Goal: Information Seeking & Learning: Learn about a topic

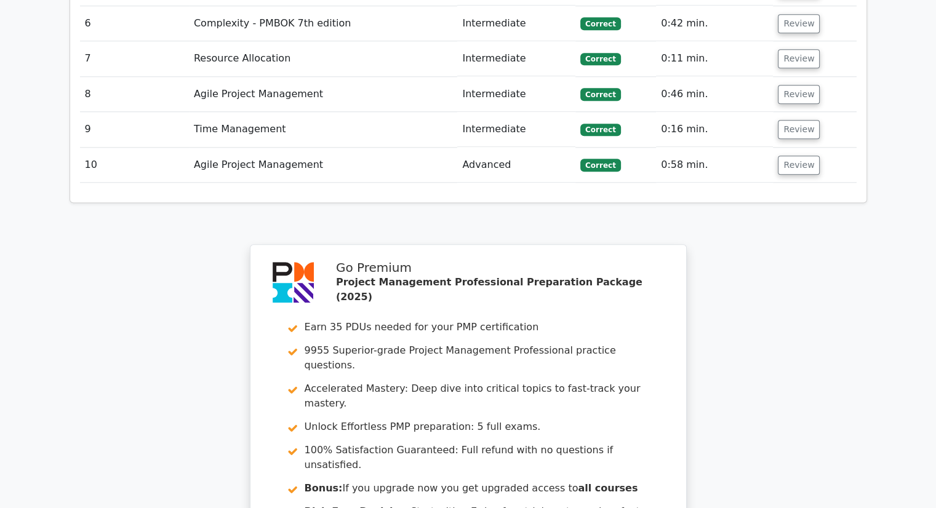
scroll to position [1496, 0]
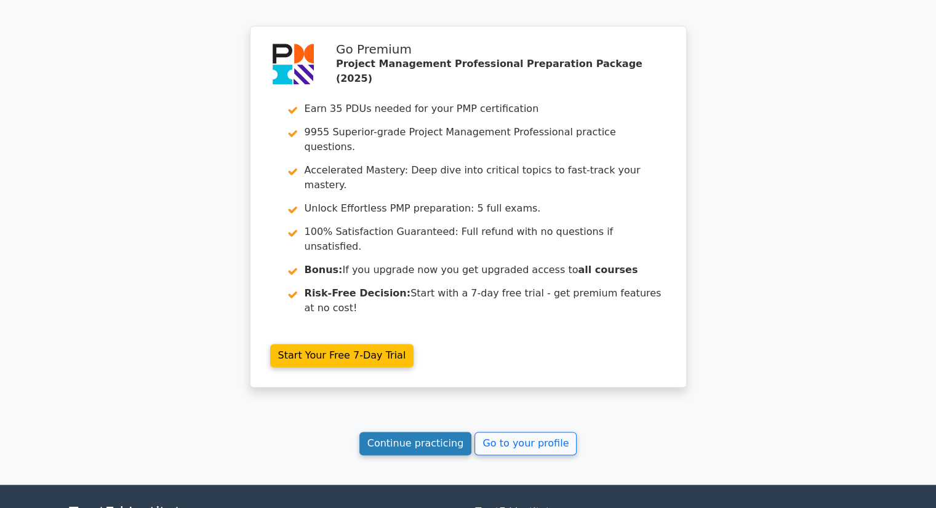
click at [446, 432] on link "Continue practicing" at bounding box center [415, 443] width 113 height 23
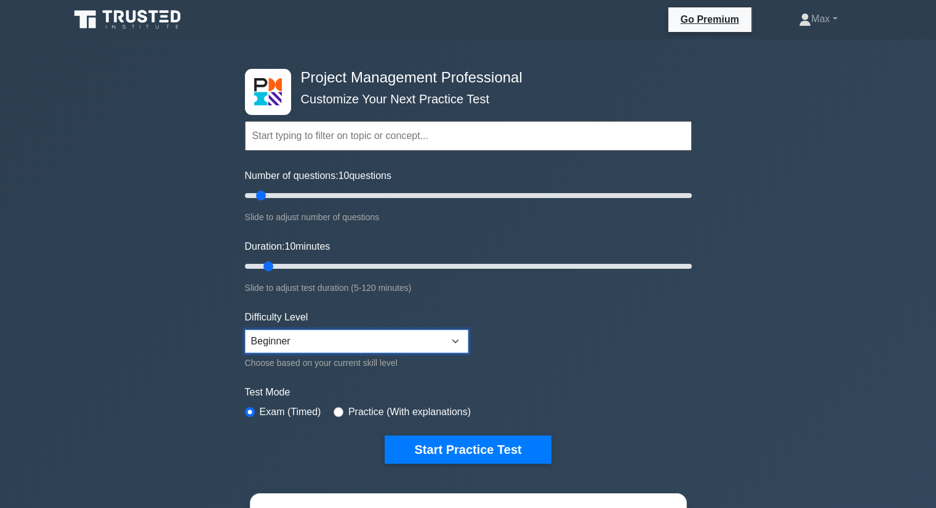
click at [458, 337] on select "Beginner Intermediate Expert" at bounding box center [356, 341] width 223 height 23
select select "intermediate"
click at [245, 330] on select "Beginner Intermediate Expert" at bounding box center [356, 341] width 223 height 23
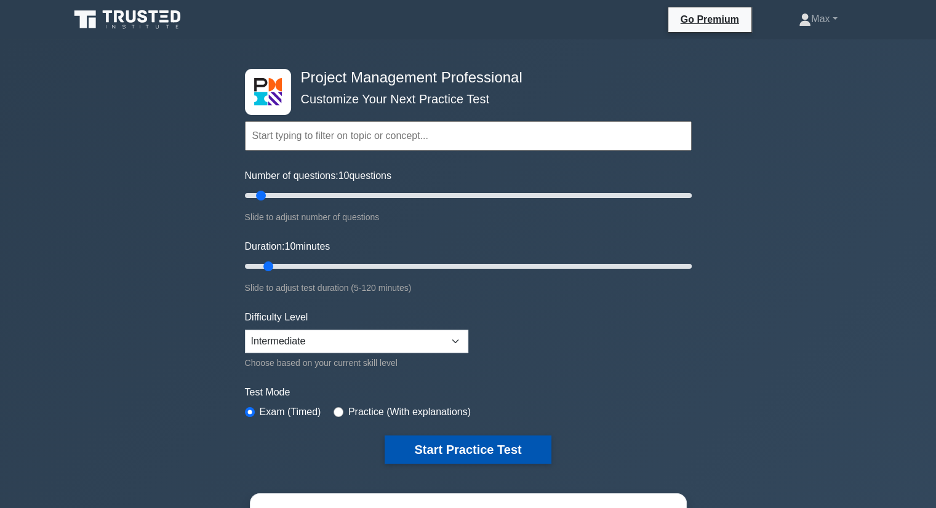
click at [456, 445] on button "Start Practice Test" at bounding box center [468, 450] width 166 height 28
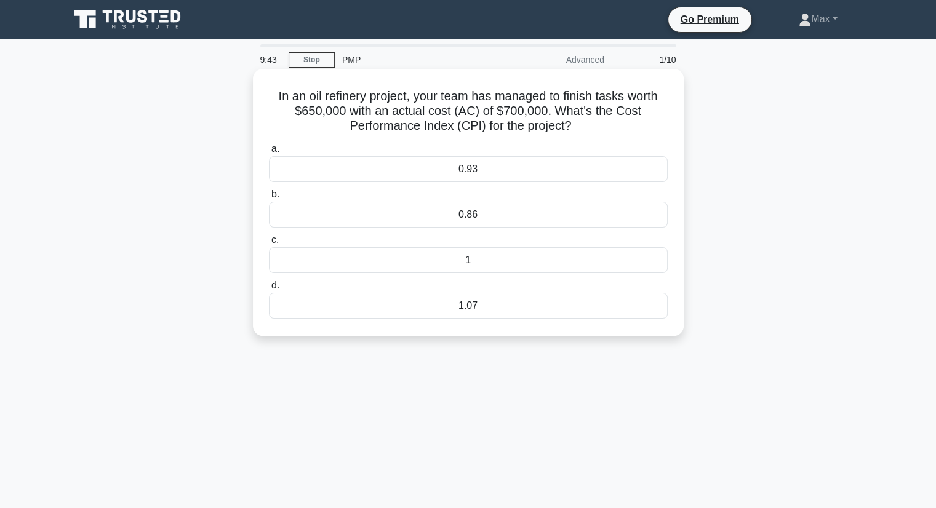
click at [478, 306] on div "1.07" at bounding box center [468, 306] width 399 height 26
click at [269, 290] on input "d. 1.07" at bounding box center [269, 286] width 0 height 8
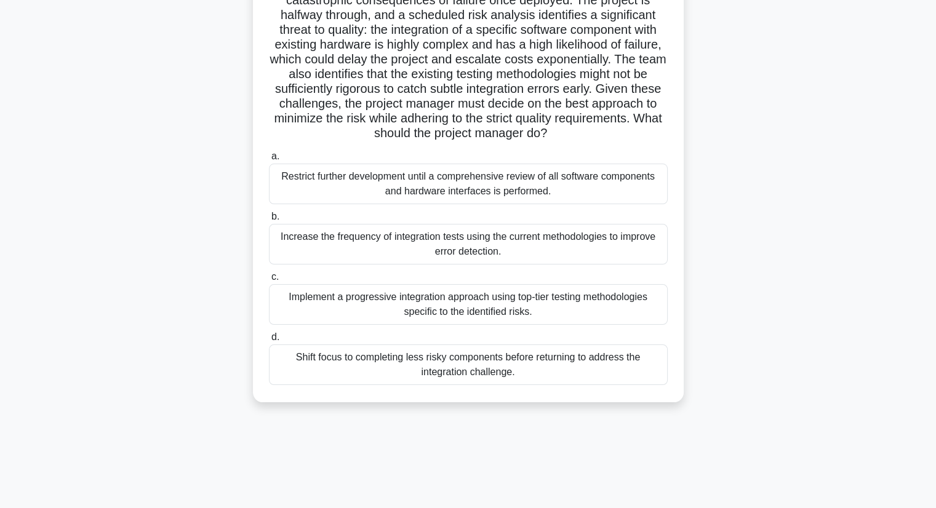
scroll to position [157, 0]
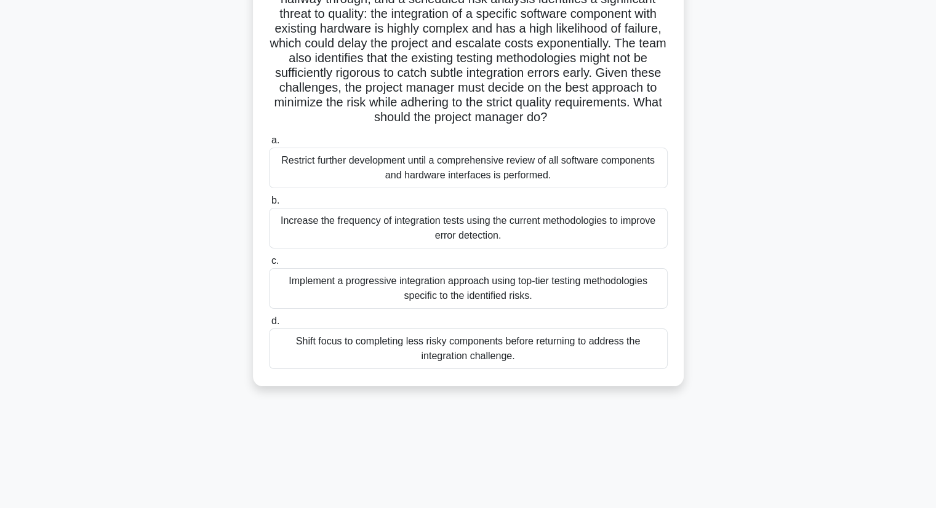
click at [461, 186] on div "Restrict further development until a comprehensive review of all software compo…" at bounding box center [468, 168] width 399 height 41
click at [269, 145] on input "a. Restrict further development until a comprehensive review of all software co…" at bounding box center [269, 141] width 0 height 8
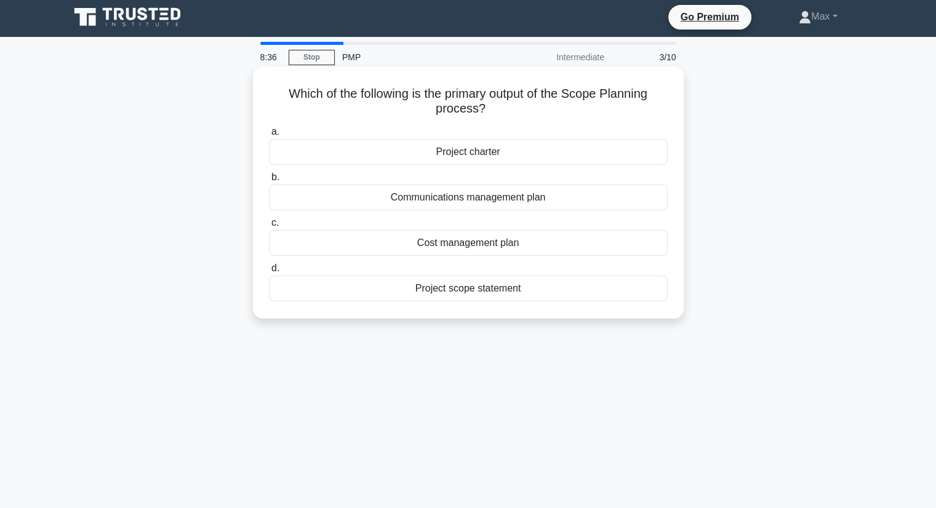
scroll to position [0, 0]
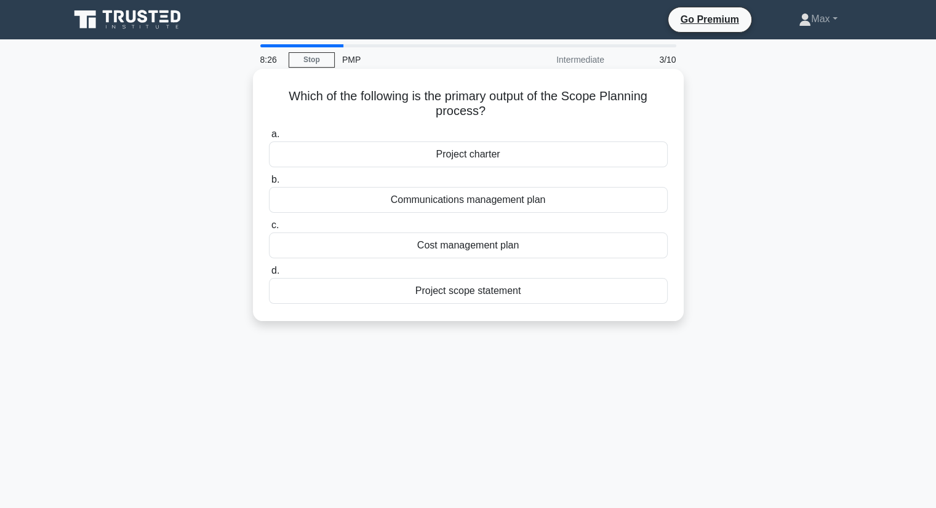
click at [468, 294] on div "Project scope statement" at bounding box center [468, 291] width 399 height 26
click at [269, 275] on input "d. Project scope statement" at bounding box center [269, 271] width 0 height 8
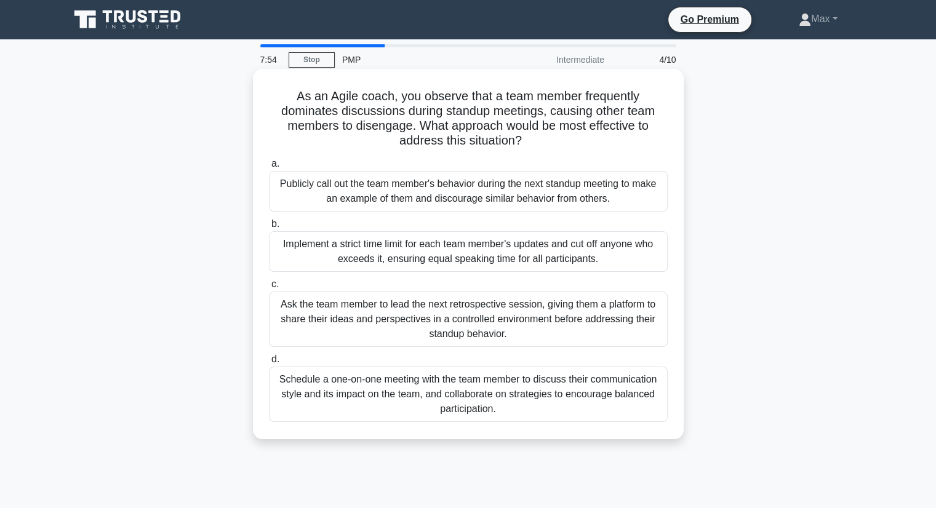
click at [551, 247] on div "Implement a strict time limit for each team member's updates and cut off anyone…" at bounding box center [468, 251] width 399 height 41
click at [269, 228] on input "b. Implement a strict time limit for each team member's updates and cut off any…" at bounding box center [269, 224] width 0 height 8
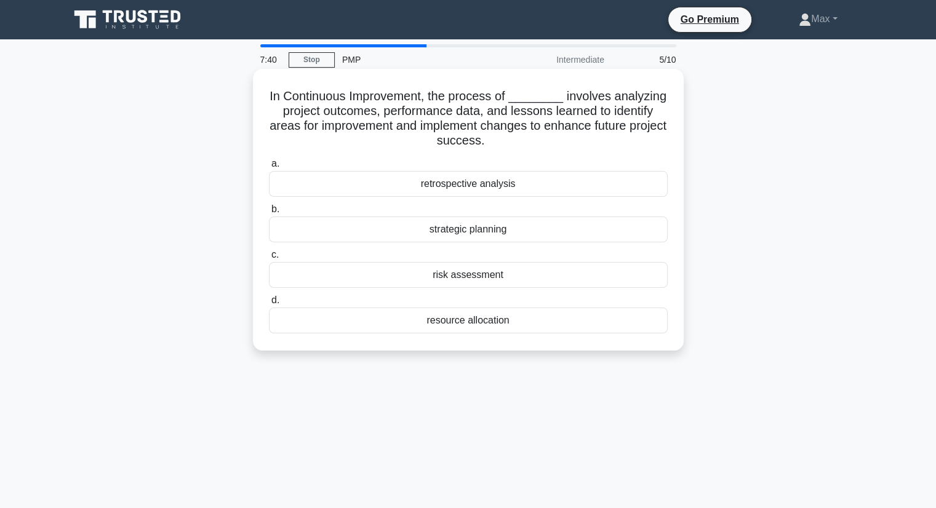
click at [502, 183] on div "retrospective analysis" at bounding box center [468, 184] width 399 height 26
click at [269, 168] on input "a. retrospective analysis" at bounding box center [269, 164] width 0 height 8
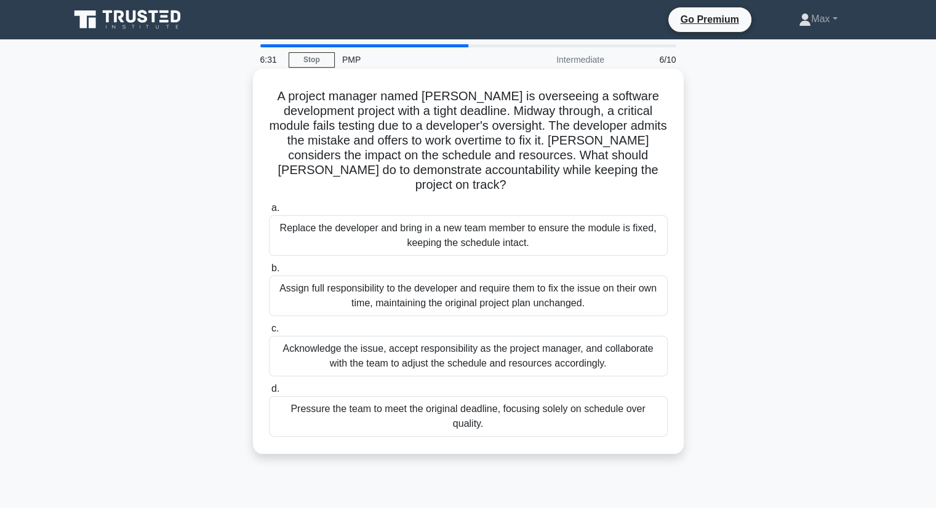
click at [483, 340] on div "Acknowledge the issue, accept responsibility as the project manager, and collab…" at bounding box center [468, 356] width 399 height 41
click at [269, 333] on input "c. Acknowledge the issue, accept responsibility as the project manager, and col…" at bounding box center [269, 329] width 0 height 8
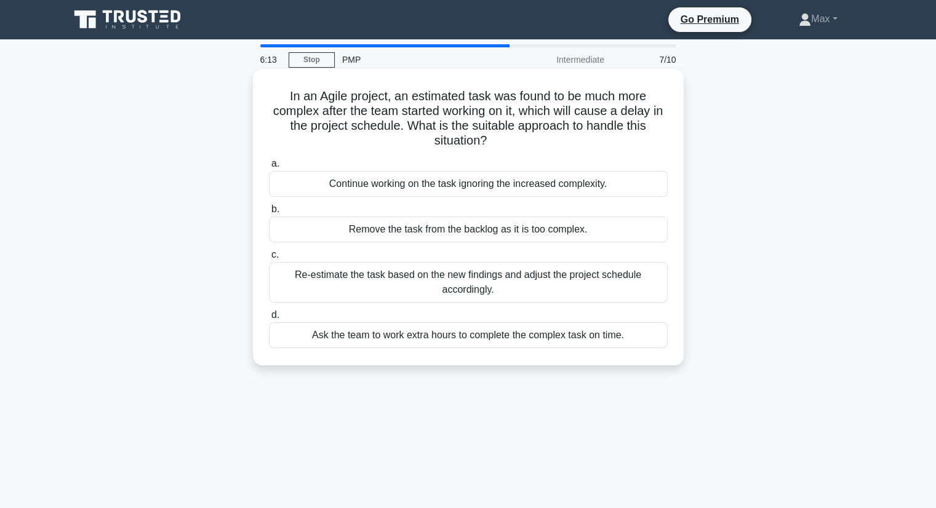
click at [436, 283] on div "Re-estimate the task based on the new findings and adjust the project schedule …" at bounding box center [468, 282] width 399 height 41
click at [269, 259] on input "c. Re-estimate the task based on the new findings and adjust the project schedu…" at bounding box center [269, 255] width 0 height 8
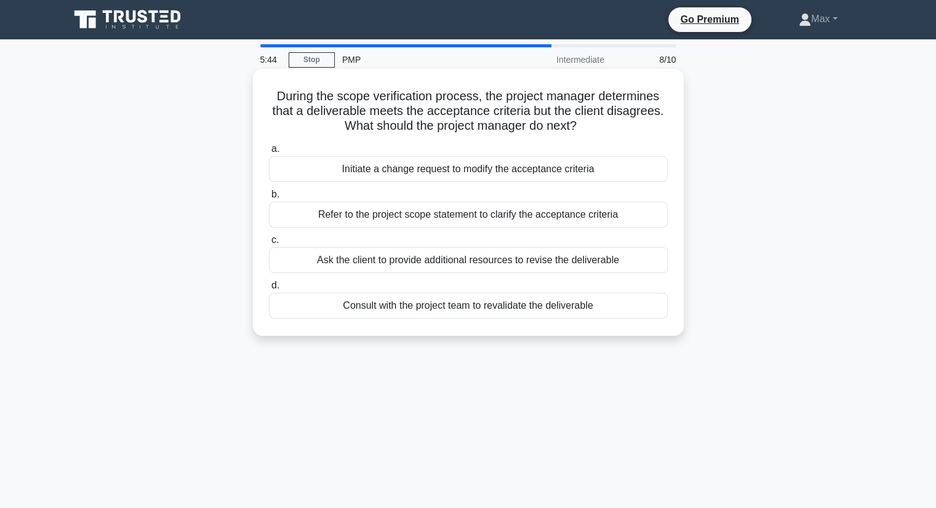
click at [417, 214] on div "Refer to the project scope statement to clarify the acceptance criteria" at bounding box center [468, 215] width 399 height 26
click at [269, 199] on input "b. Refer to the project scope statement to clarify the acceptance criteria" at bounding box center [269, 195] width 0 height 8
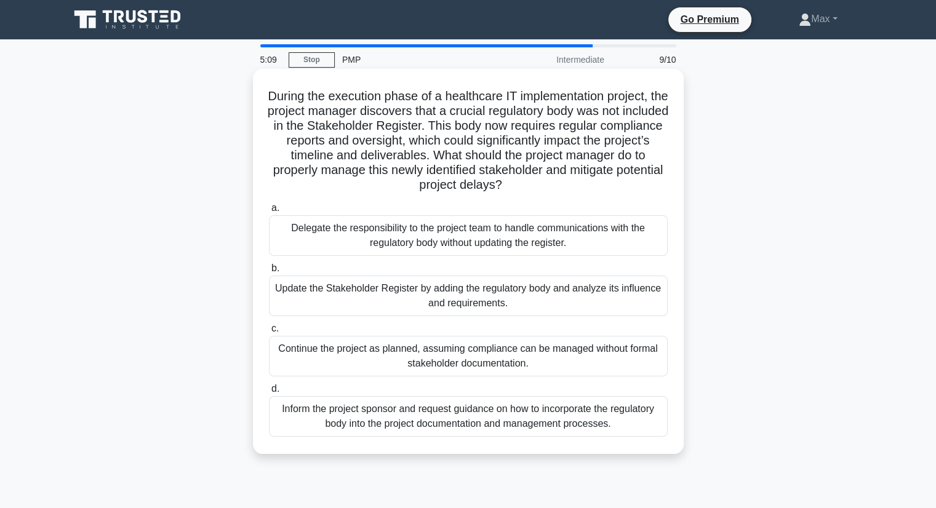
click at [414, 298] on div "Update the Stakeholder Register by adding the regulatory body and analyze its i…" at bounding box center [468, 296] width 399 height 41
click at [269, 273] on input "b. Update the Stakeholder Register by adding the regulatory body and analyze it…" at bounding box center [269, 269] width 0 height 8
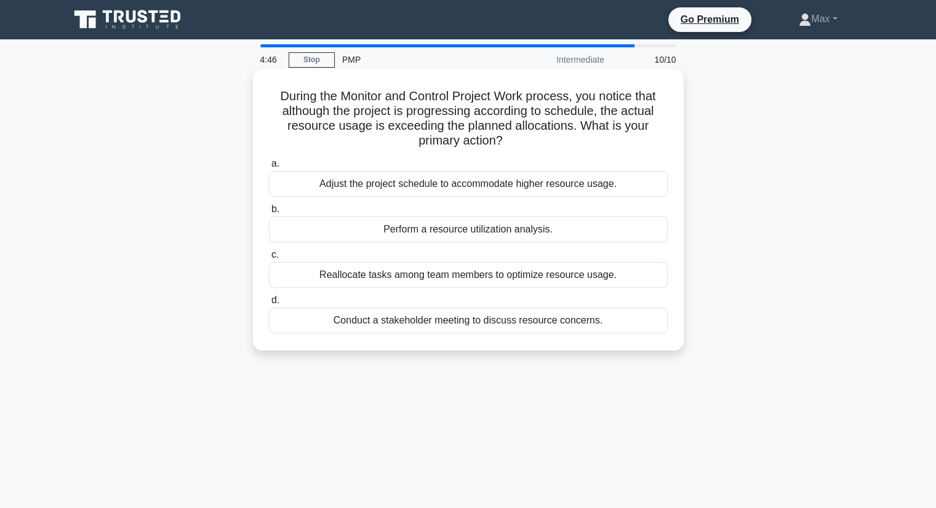
click at [423, 187] on div "Adjust the project schedule to accommodate higher resource usage." at bounding box center [468, 184] width 399 height 26
click at [269, 168] on input "a. Adjust the project schedule to accommodate higher resource usage." at bounding box center [269, 164] width 0 height 8
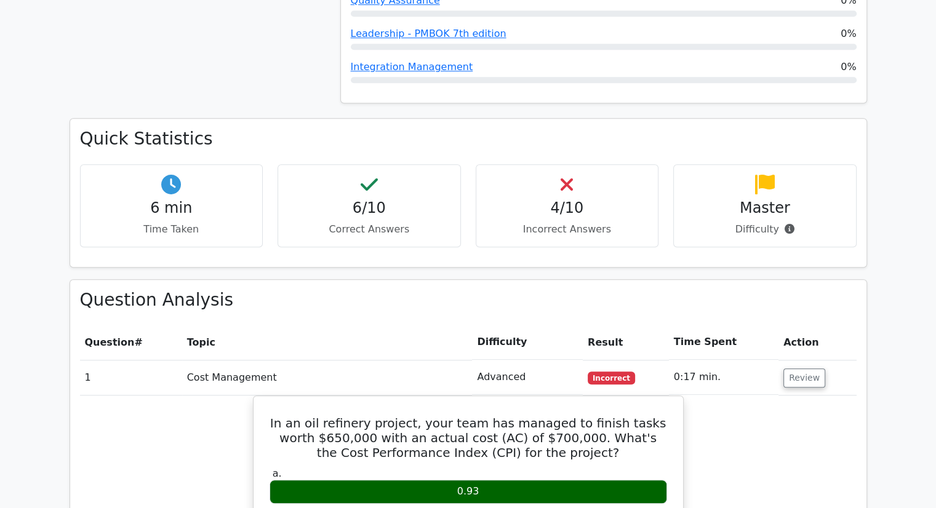
scroll to position [1046, 0]
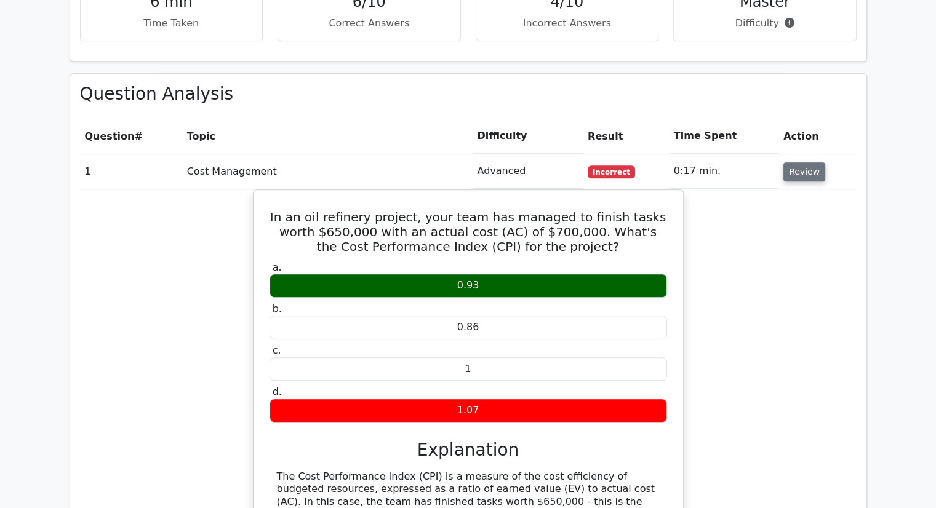
click at [793, 162] on button "Review" at bounding box center [805, 171] width 42 height 19
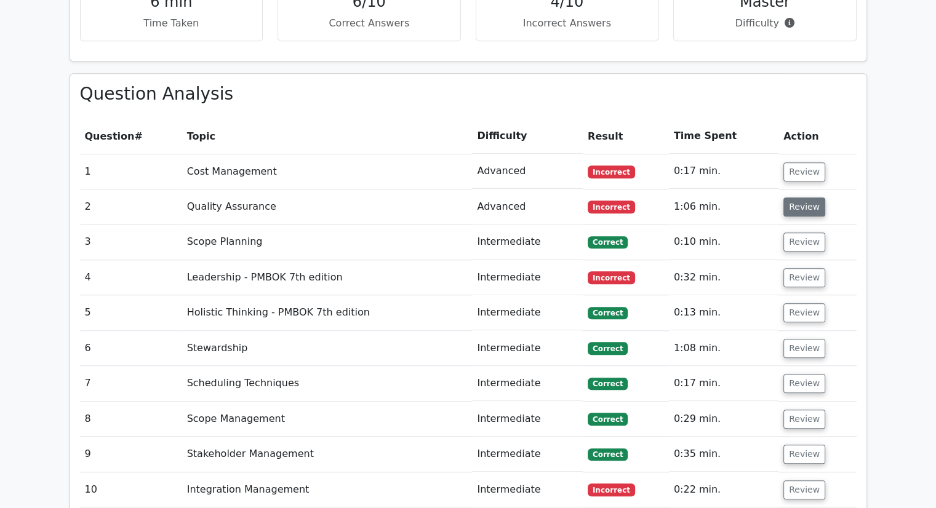
click at [796, 198] on button "Review" at bounding box center [805, 207] width 42 height 19
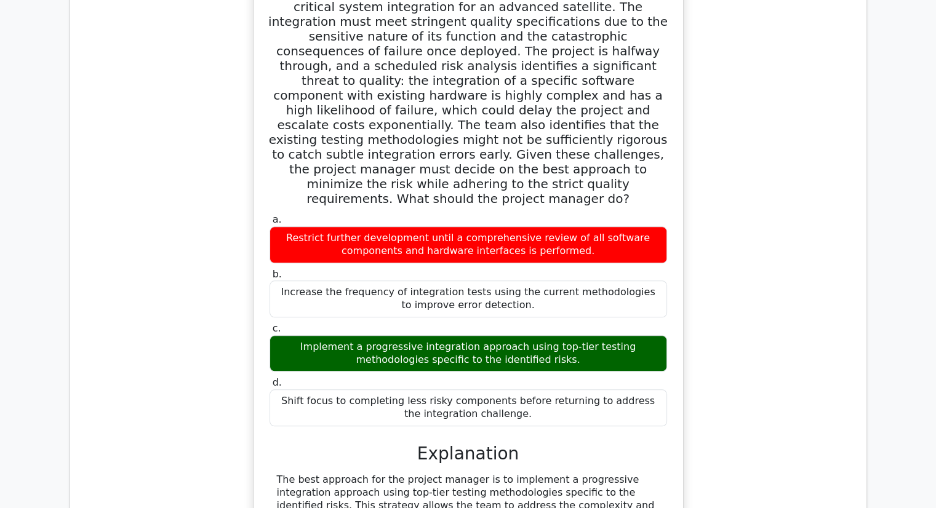
scroll to position [1169, 0]
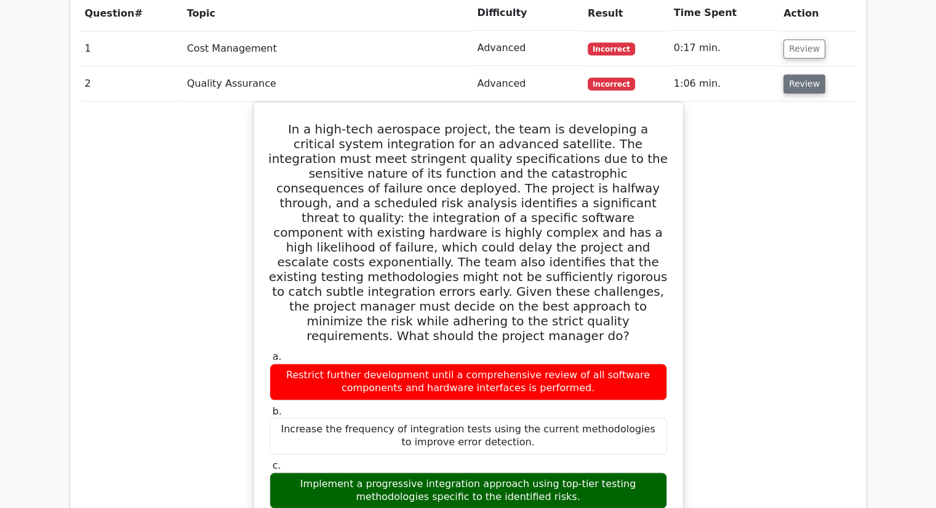
click at [793, 74] on button "Review" at bounding box center [805, 83] width 42 height 19
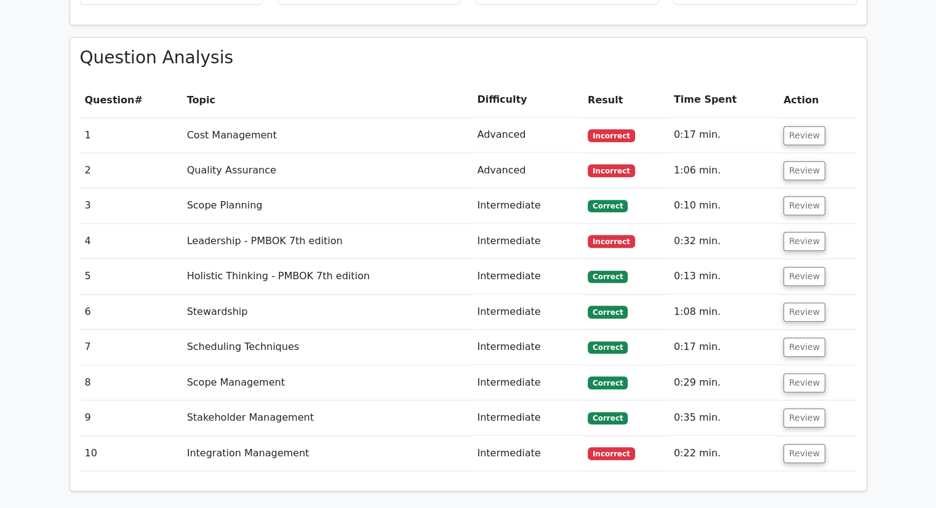
scroll to position [985, 0]
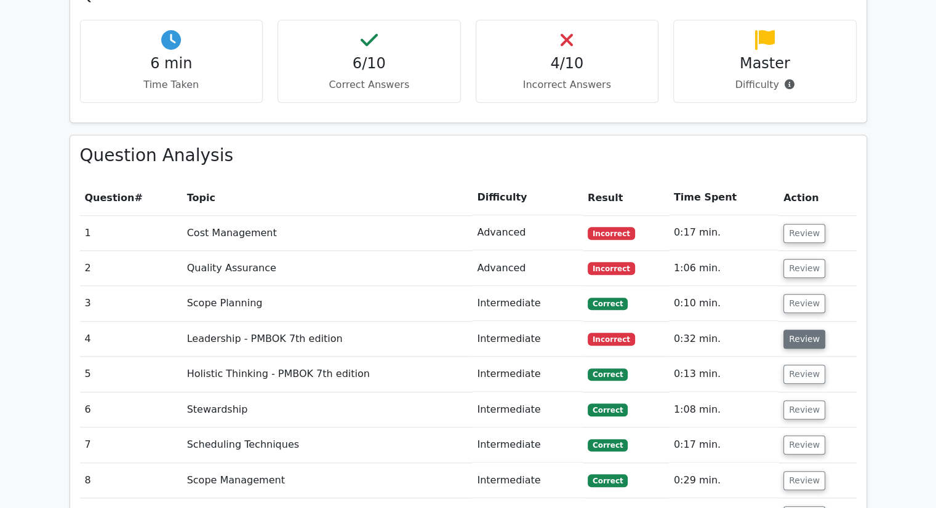
click at [797, 330] on button "Review" at bounding box center [805, 339] width 42 height 19
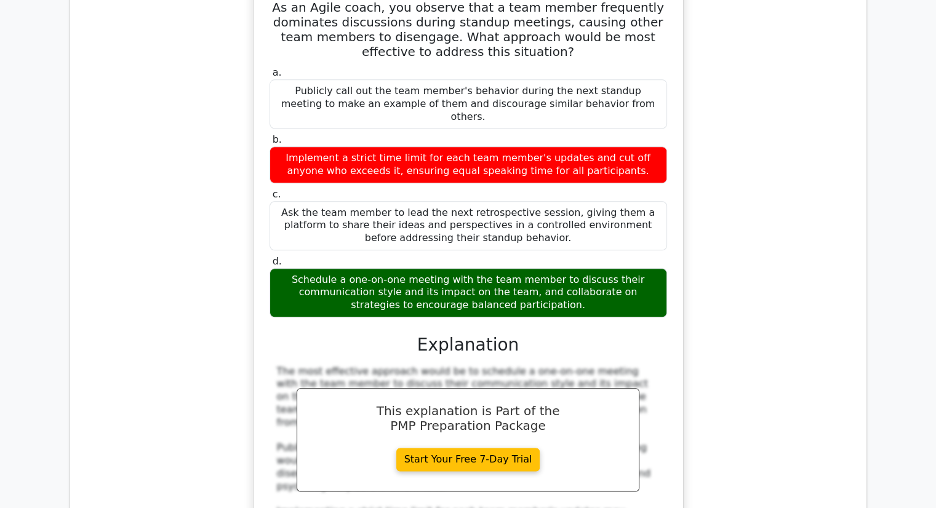
scroll to position [1231, 0]
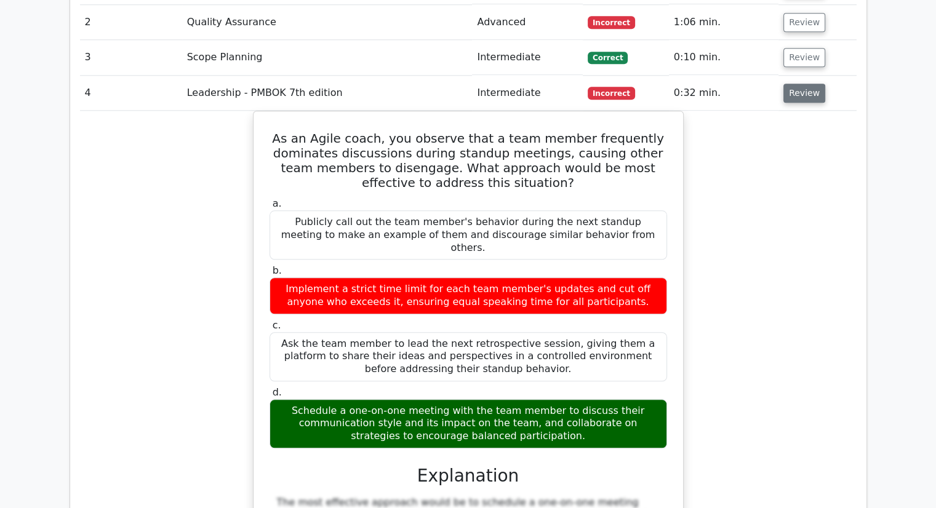
click at [798, 84] on button "Review" at bounding box center [805, 93] width 42 height 19
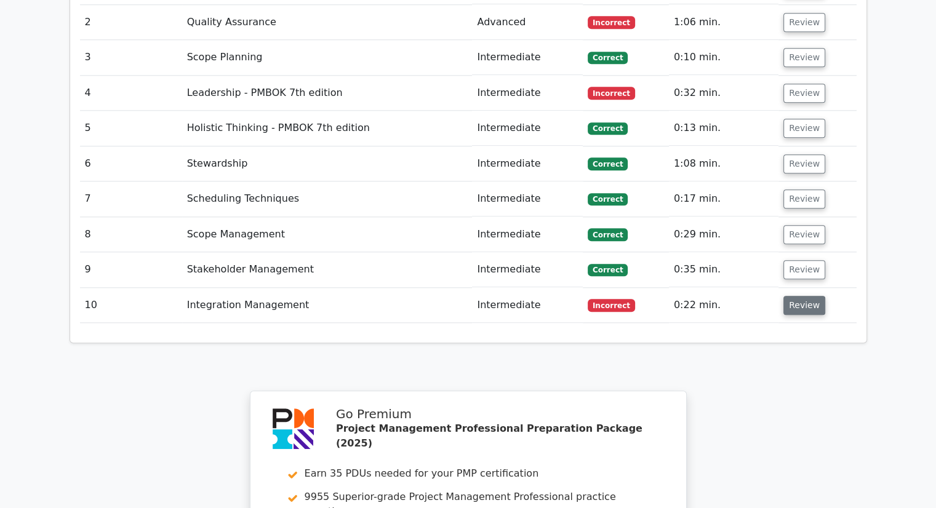
click at [809, 296] on button "Review" at bounding box center [805, 305] width 42 height 19
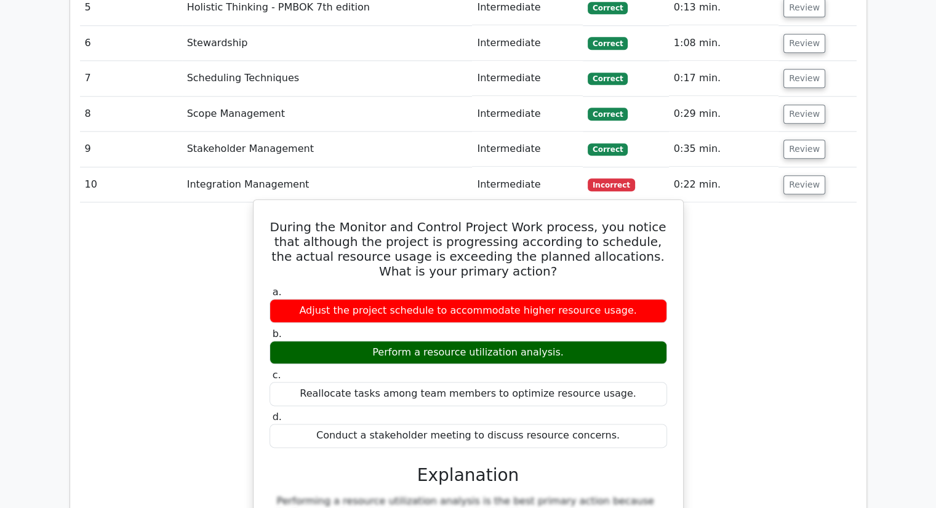
scroll to position [1354, 0]
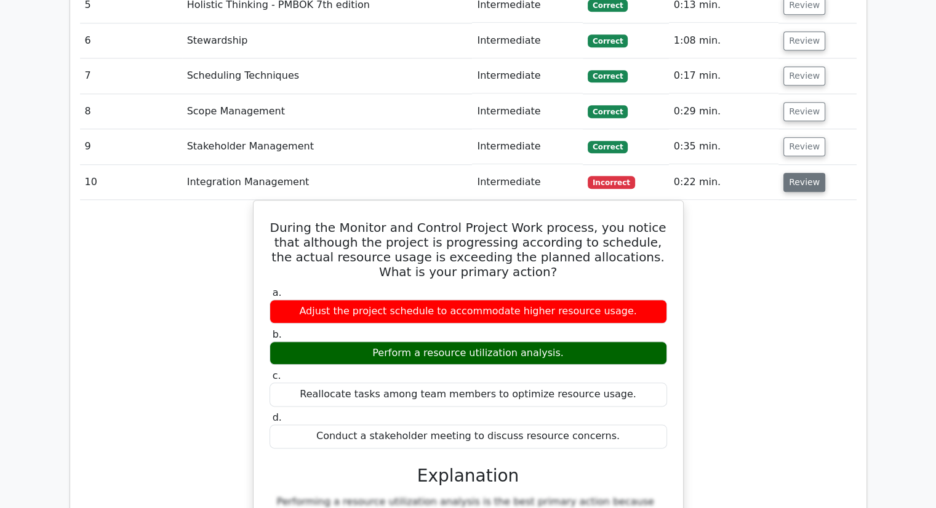
click at [808, 173] on button "Review" at bounding box center [805, 182] width 42 height 19
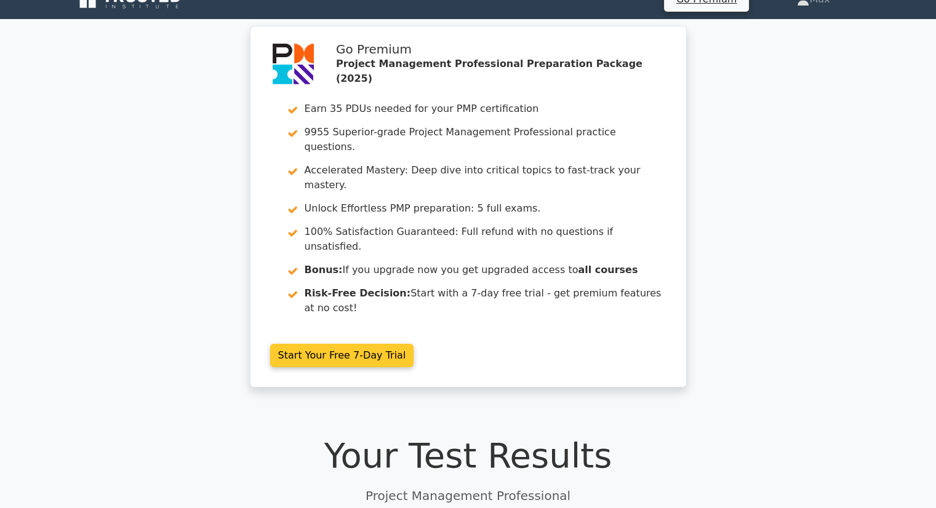
scroll to position [0, 0]
